Goal: Transaction & Acquisition: Book appointment/travel/reservation

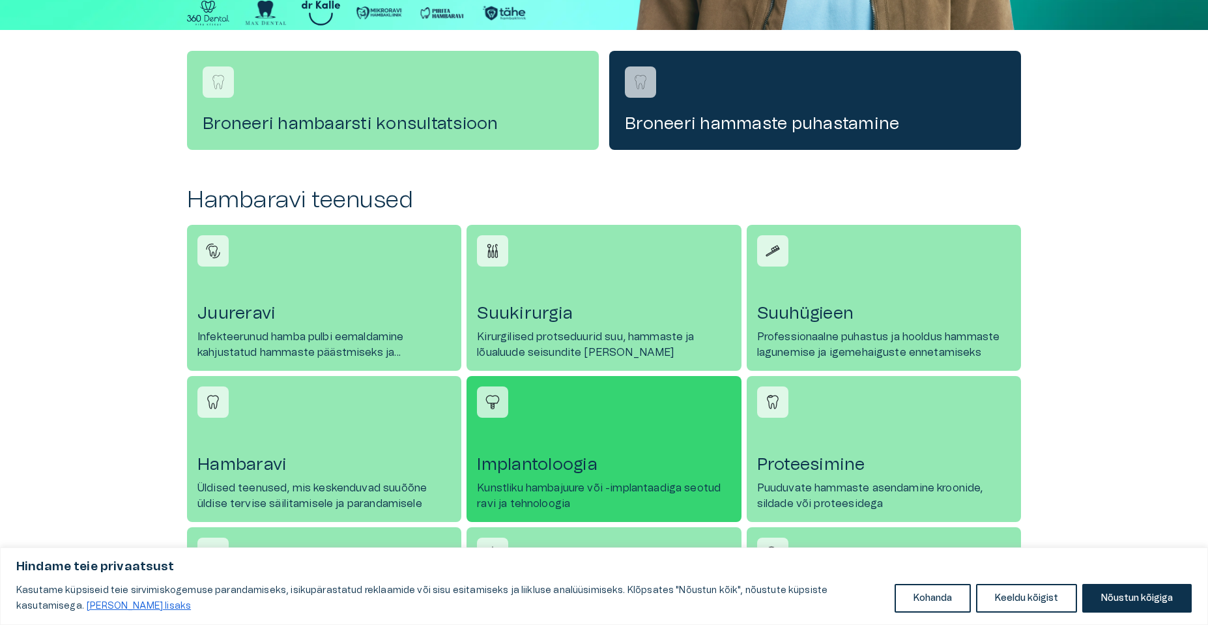
scroll to position [391, 0]
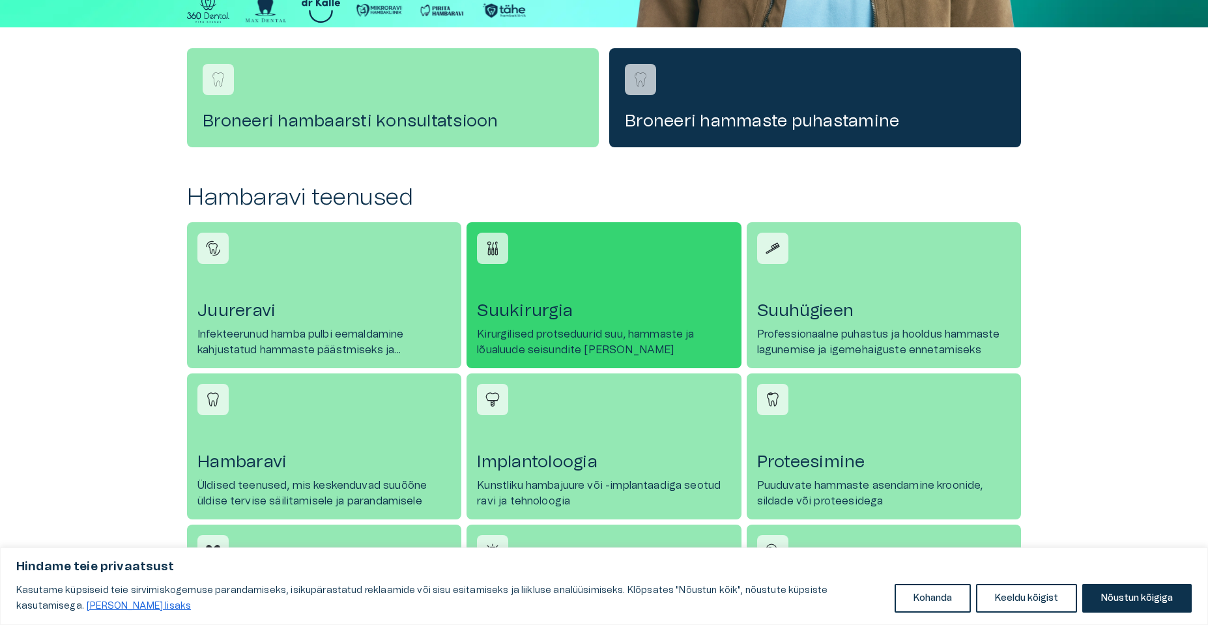
click at [551, 272] on link "Suukirurgia Kirurgilised protseduurid suu, hammaste ja lõualuude seisundite [PE…" at bounding box center [603, 295] width 274 height 146
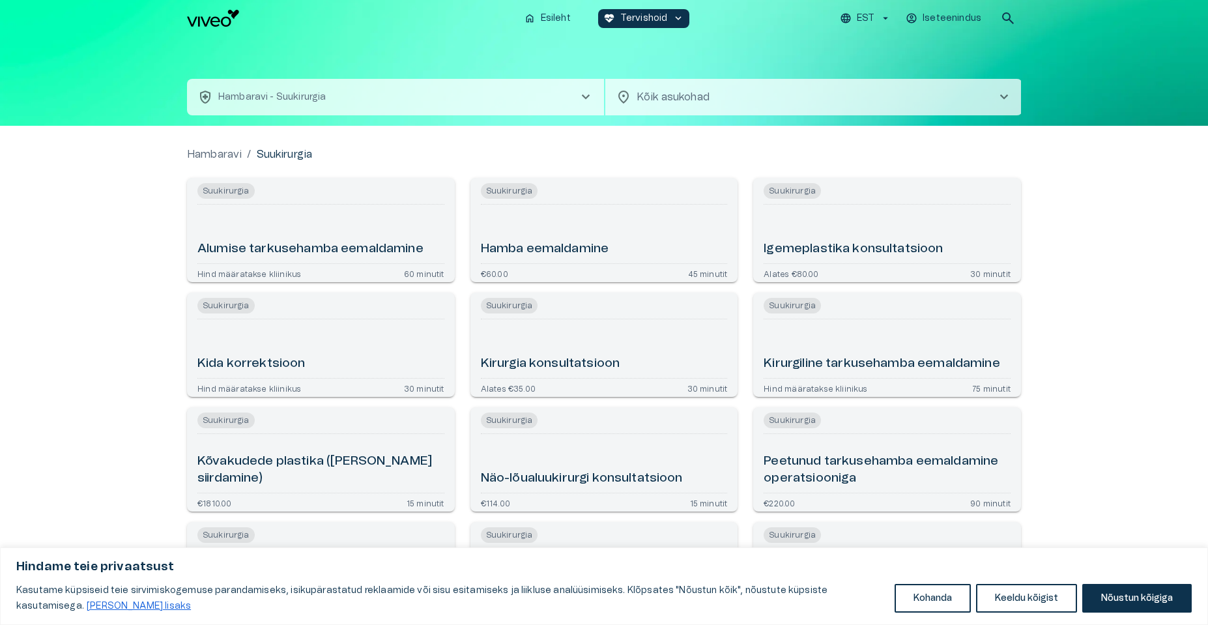
click at [575, 245] on h6 "Hamba eemaldamine" at bounding box center [545, 249] width 128 height 18
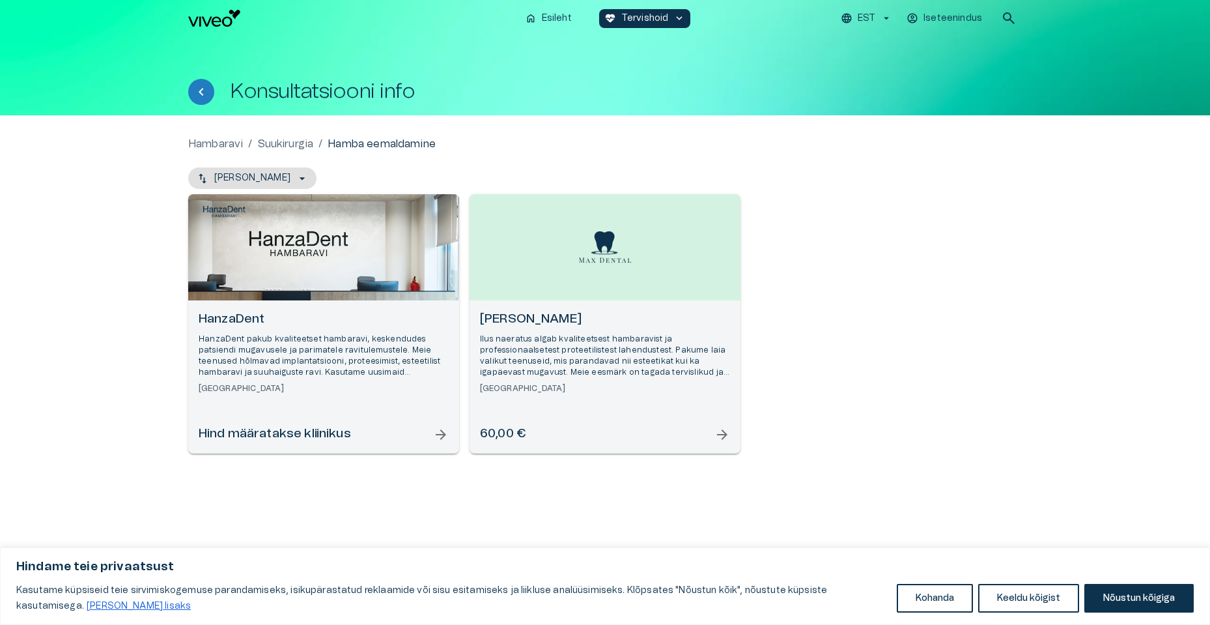
click at [593, 372] on p "Ilus naeratus algab kvaliteetsest hambaravist ja professionaalsetest proteetili…" at bounding box center [605, 356] width 250 height 45
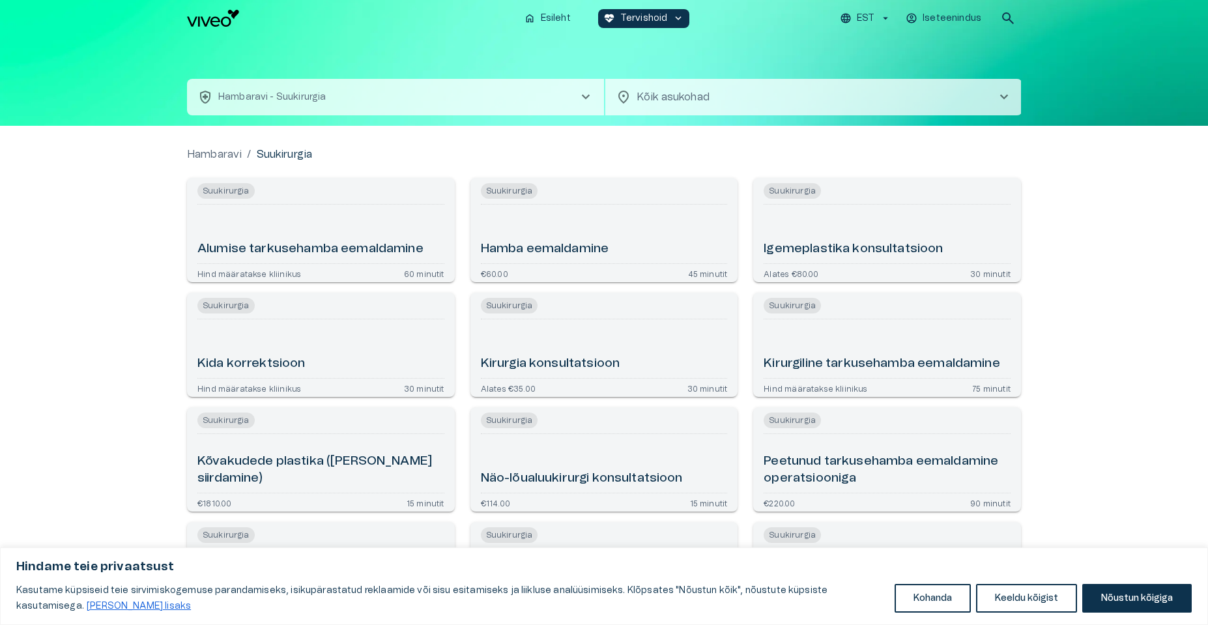
click at [628, 94] on span "location_on" at bounding box center [624, 97] width 16 height 16
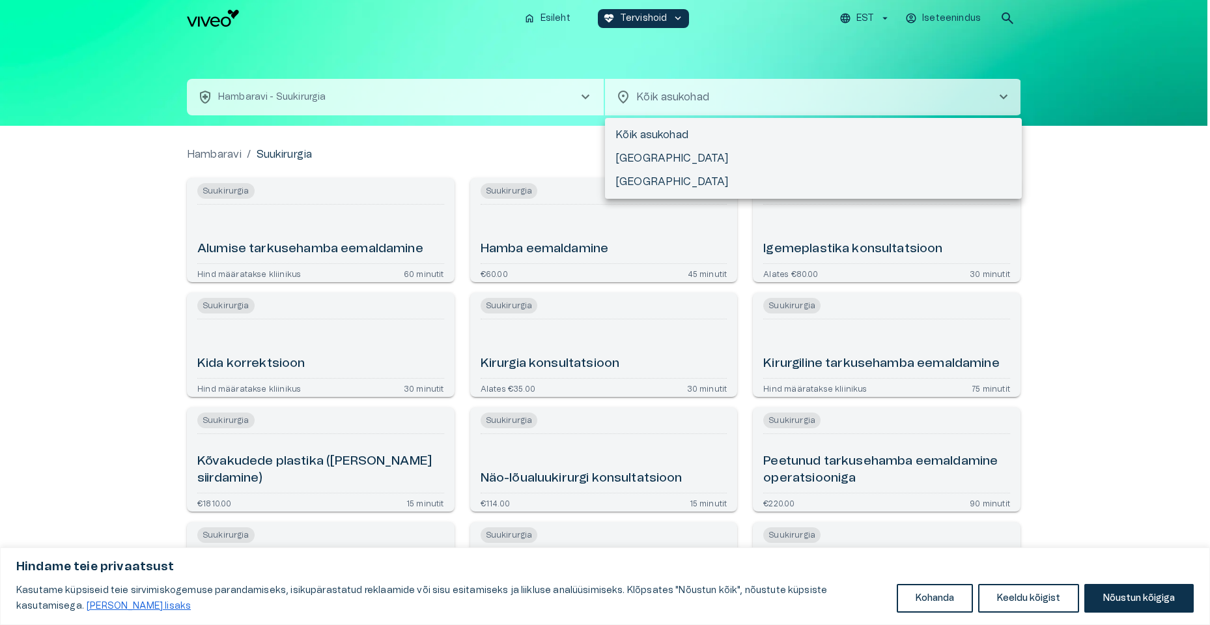
click at [640, 176] on li "[GEOGRAPHIC_DATA]" at bounding box center [813, 181] width 417 height 23
type input "**********"
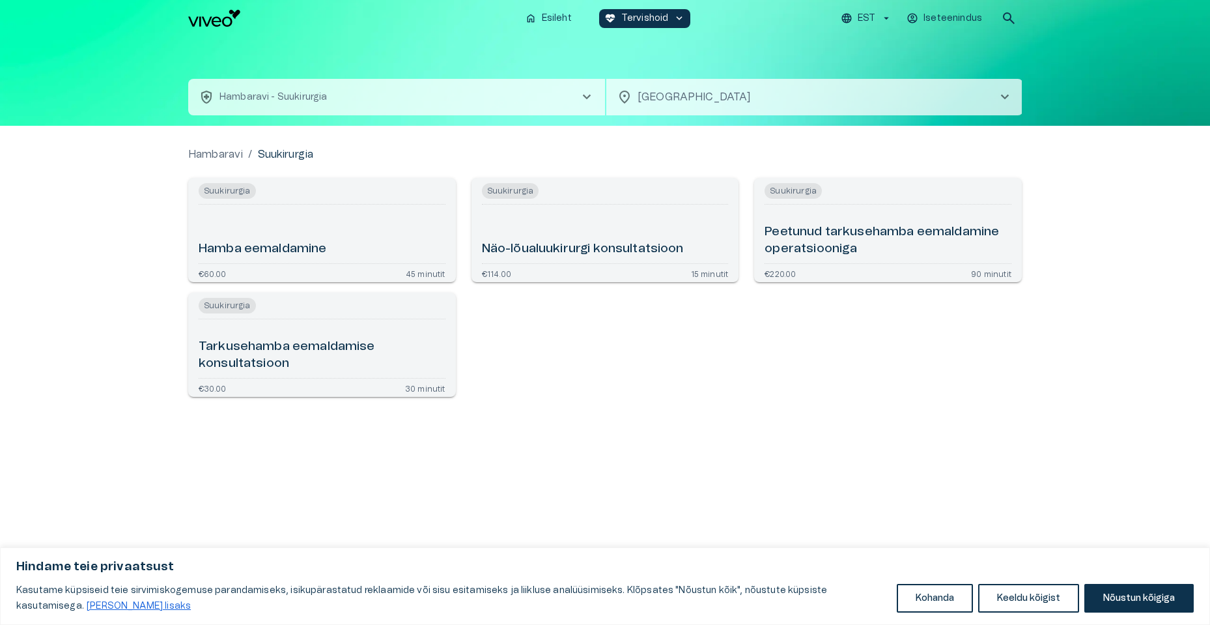
click at [328, 238] on div "Hamba eemaldamine" at bounding box center [322, 234] width 247 height 48
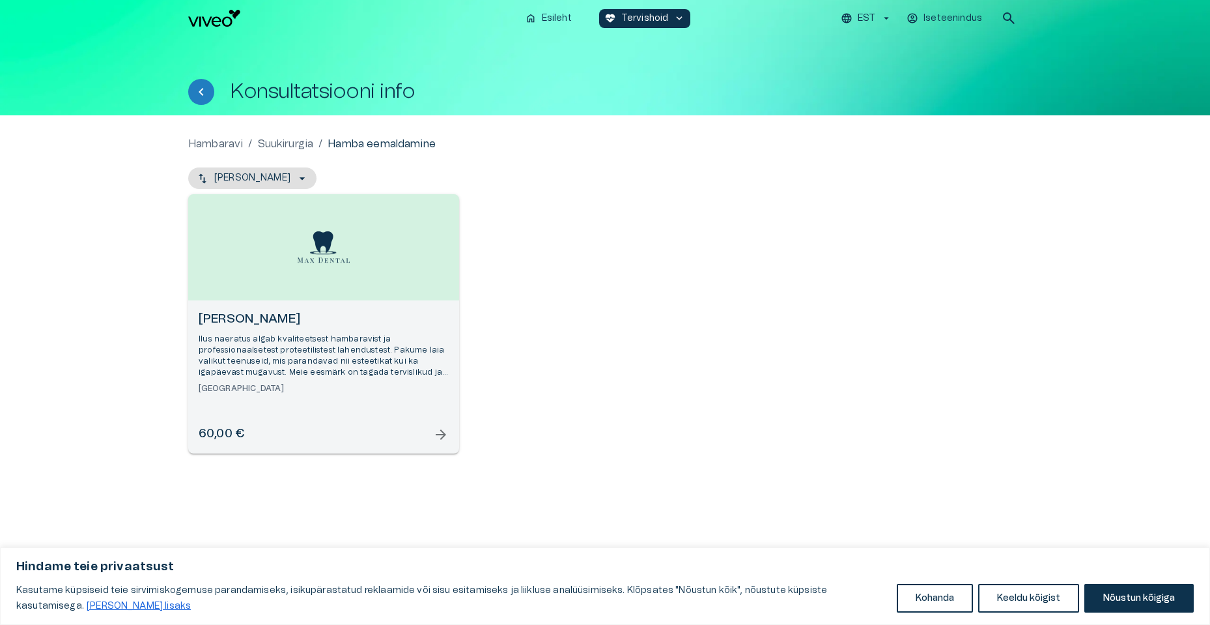
click at [440, 428] on span "arrow_forward" at bounding box center [441, 435] width 16 height 16
click at [946, 12] on p "Iseteenindus" at bounding box center [953, 19] width 59 height 14
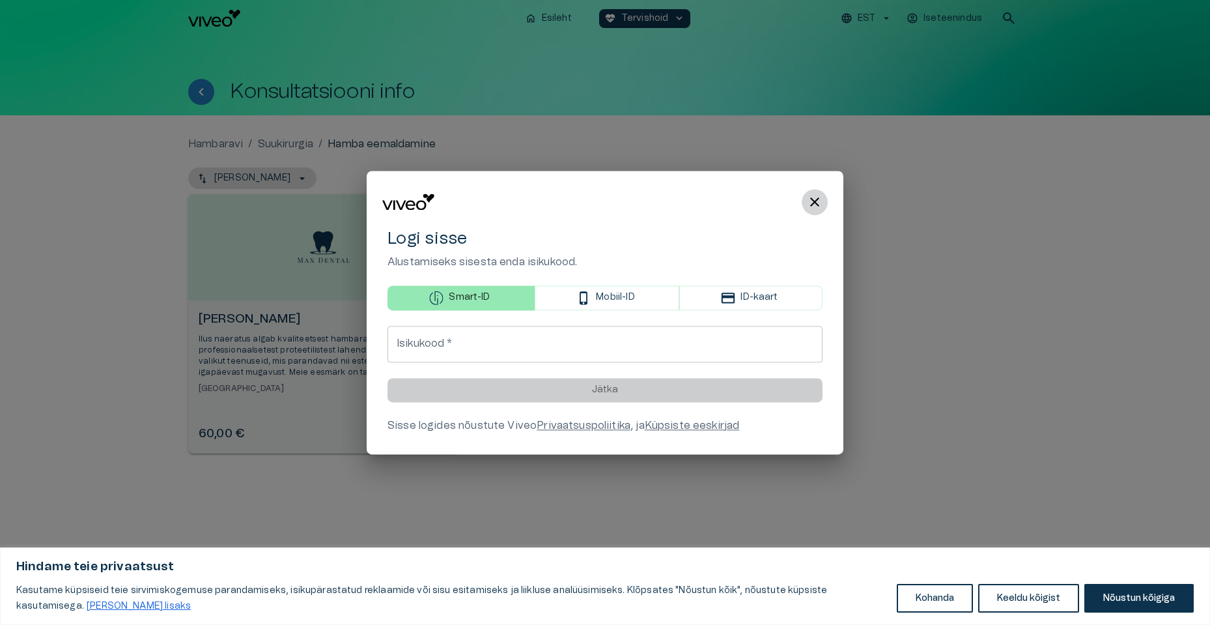
click at [810, 199] on span "close" at bounding box center [815, 202] width 16 height 16
